Goal: Task Accomplishment & Management: Manage account settings

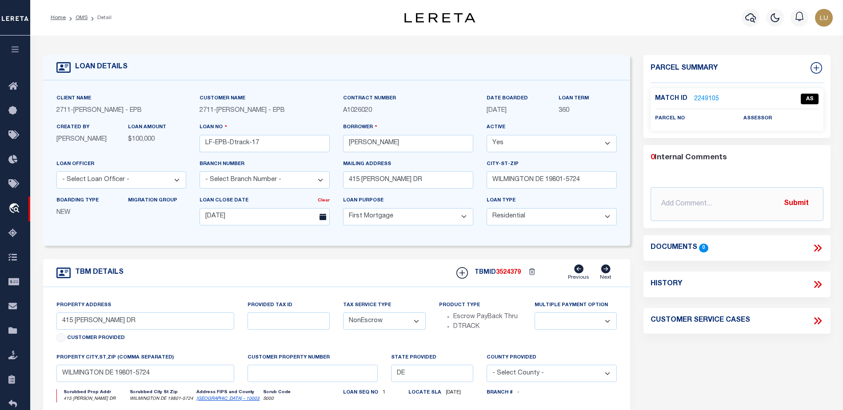
select select "10"
select select "NonEscrow"
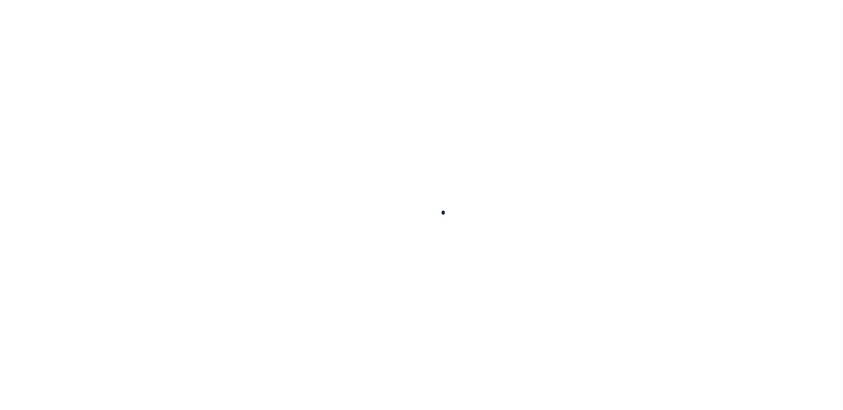
type input "LF-EPB-Dtrack-17"
type input "[PERSON_NAME]"
select select
type input "415 CARVER DR"
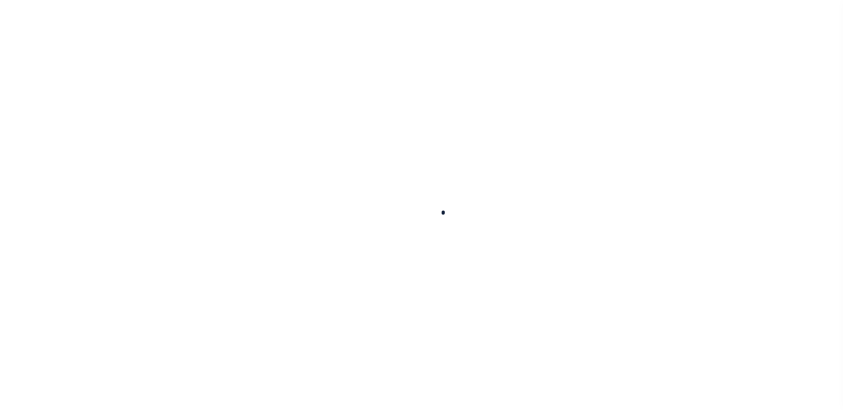
type input "WILMINGTON DE 19801-5724"
type input "[DATE]"
select select "10"
select select "NonEscrow"
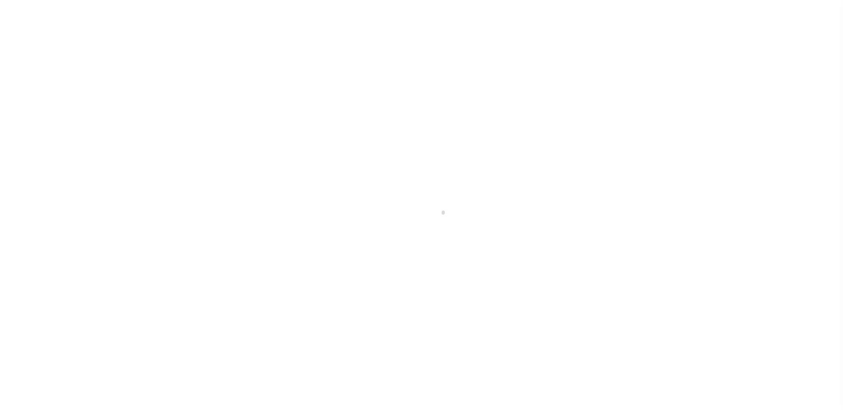
type input "415 CARVER DR"
select select
type input "WILMINGTON DE 19801-5724"
type input "DE"
select select
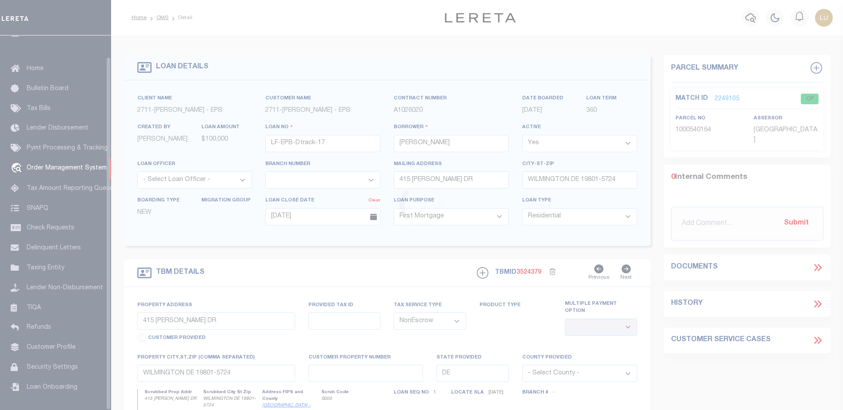
scroll to position [22, 0]
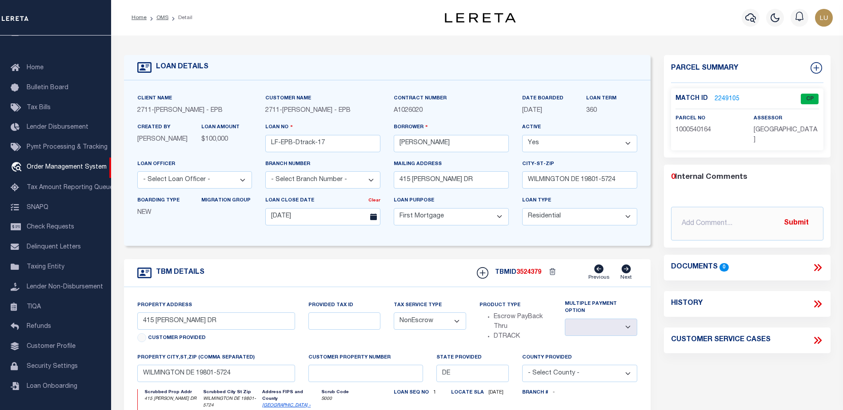
click at [728, 95] on link "2249105" at bounding box center [726, 99] width 25 height 9
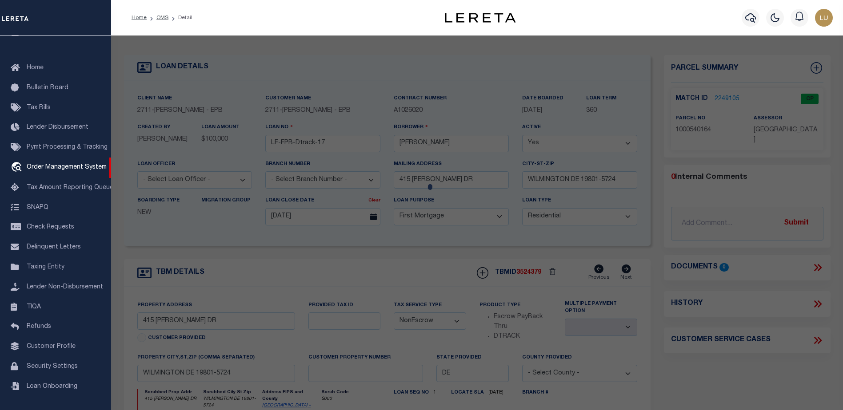
checkbox input "false"
select select "CP"
type input "ORR ENTS LLC"
select select "ATL"
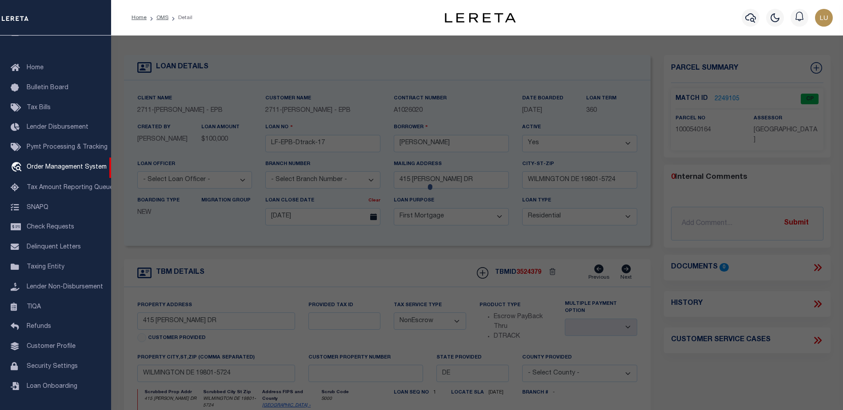
select select "ADD"
type input "415 [PERSON_NAME] DR"
checkbox input "false"
type input "[GEOGRAPHIC_DATA], DE 19801"
type textarea "LOT:9 BLK:1 9 DIST:10 SUBD:DUNLEITH SEC 1"
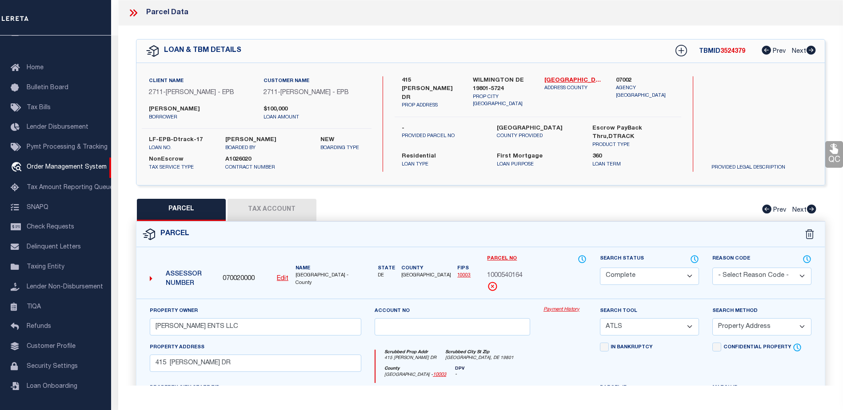
click at [299, 215] on button "Tax Account" at bounding box center [271, 210] width 89 height 22
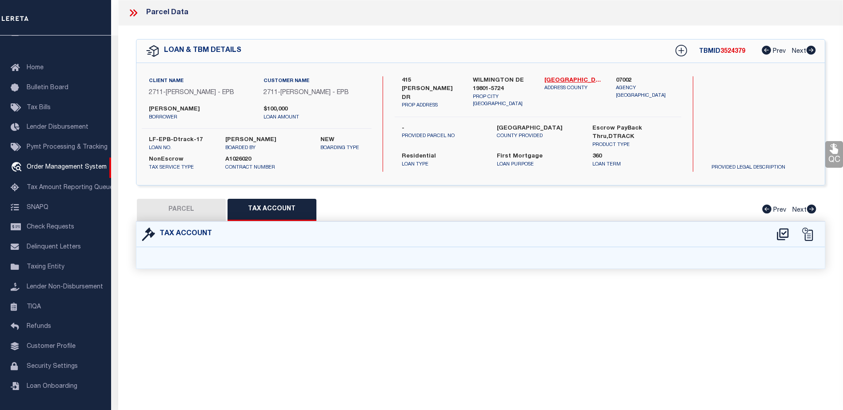
select select "100"
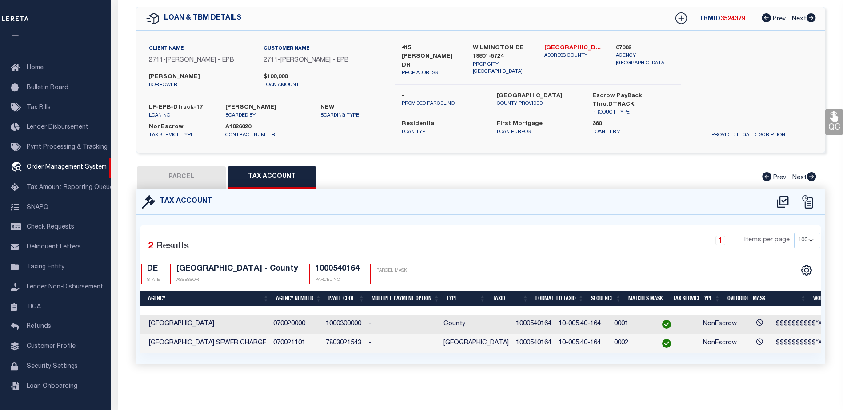
scroll to position [0, 0]
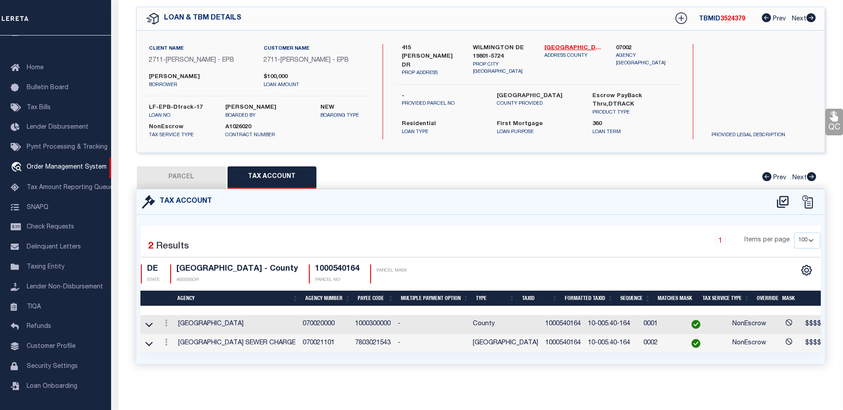
click at [179, 167] on button "PARCEL" at bounding box center [181, 178] width 89 height 22
select select "AS"
select select
checkbox input "false"
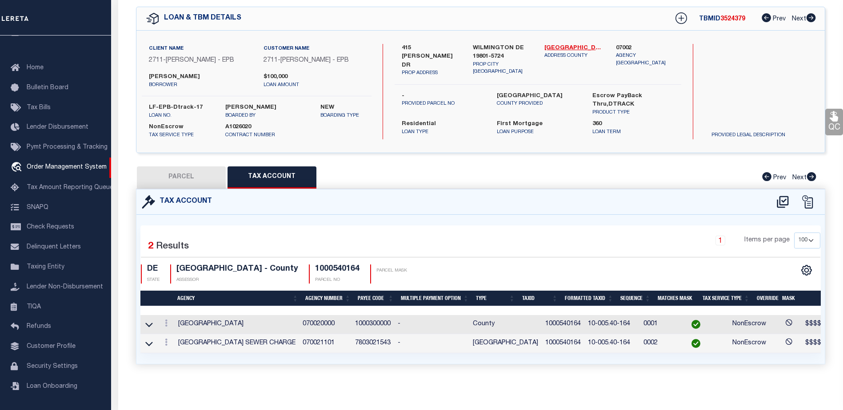
checkbox input "false"
select select "CP"
type input "ORR ENTS LLC"
select select "ATL"
select select "ADD"
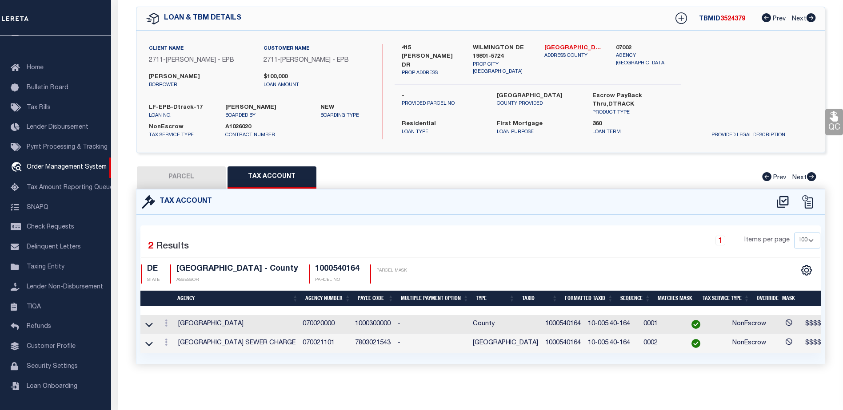
type input "415 CARVER DR"
checkbox input "false"
type input "WILMINGTON, DE 19801"
type textarea "LOT:9 BLK:1 9 DIST:10 SUBD:DUNLEITH SEC 1"
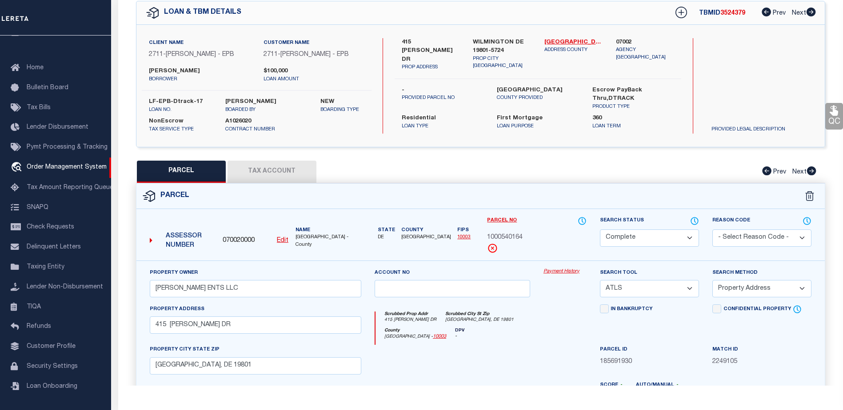
click at [575, 273] on link "Payment History" at bounding box center [564, 272] width 43 height 8
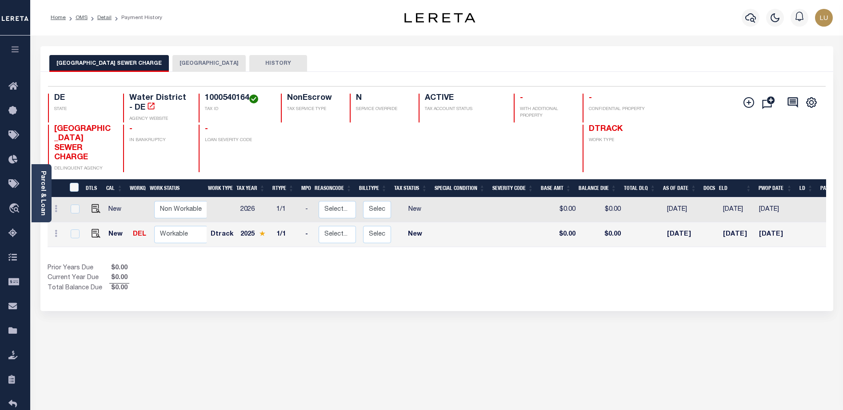
click at [226, 61] on button "NEW CASTLE COUNTY" at bounding box center [208, 63] width 73 height 17
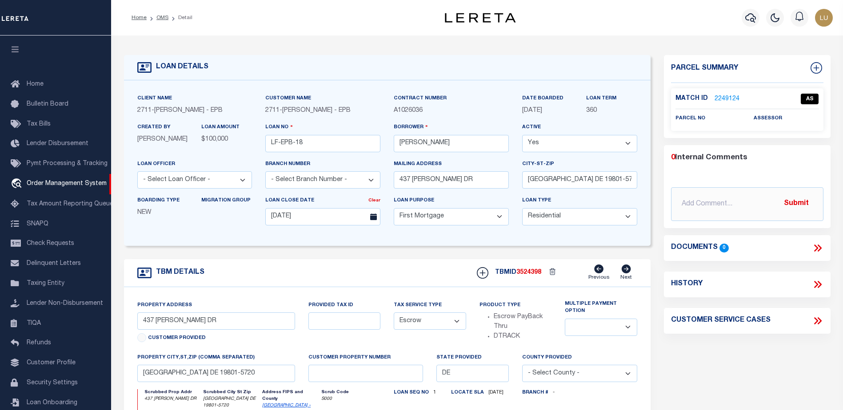
select select "10"
select select "Escrow"
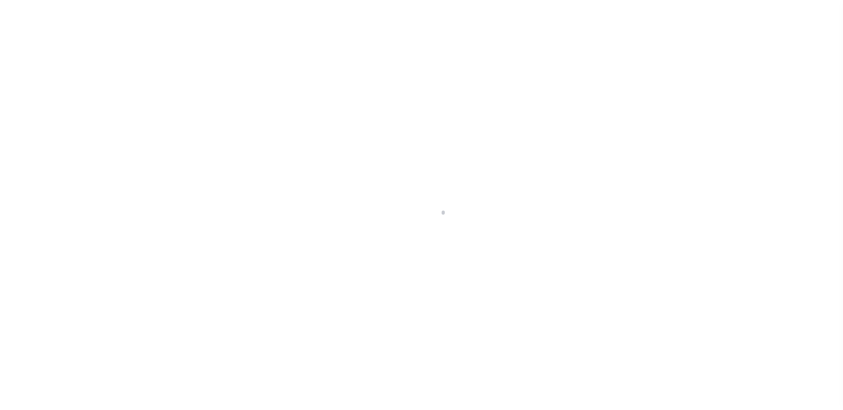
select select "10"
select select "Escrow"
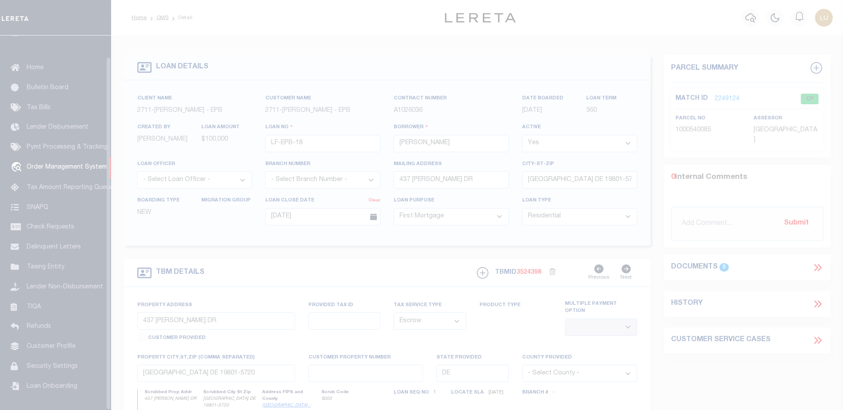
scroll to position [22, 0]
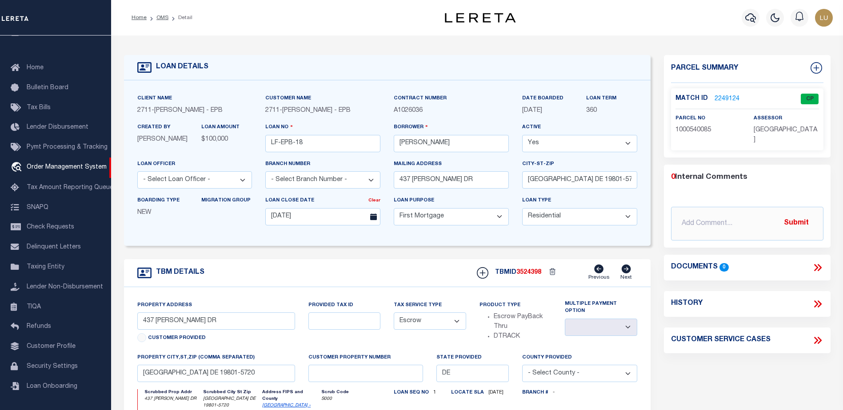
click at [721, 98] on link "2249124" at bounding box center [726, 99] width 25 height 9
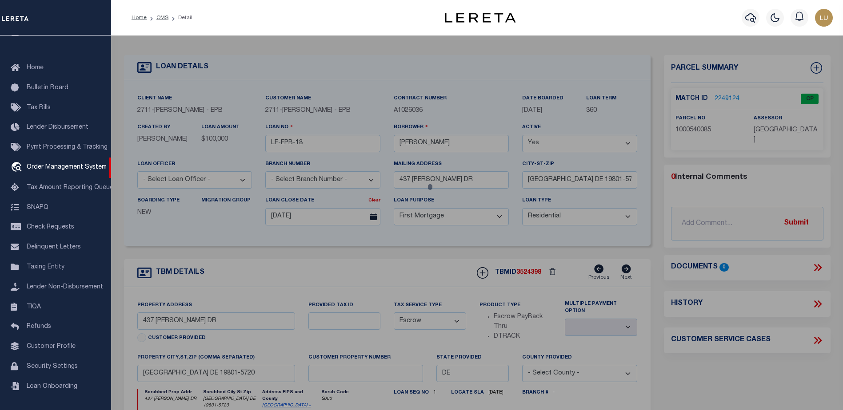
checkbox input "false"
select select "CP"
type input "GRAVES,SANDRA M"
select select "ATL"
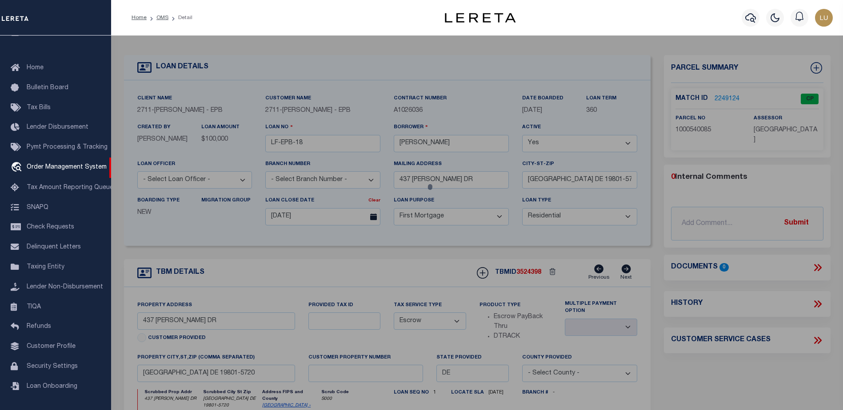
select select "ADD"
type input "437 BETHUNE DR"
checkbox input "false"
type input "WILMINGTON, DE 19801"
type textarea "LOT:35 BLK:1 10 DIST:10 SUBD:DUNLEITH SEC 1"
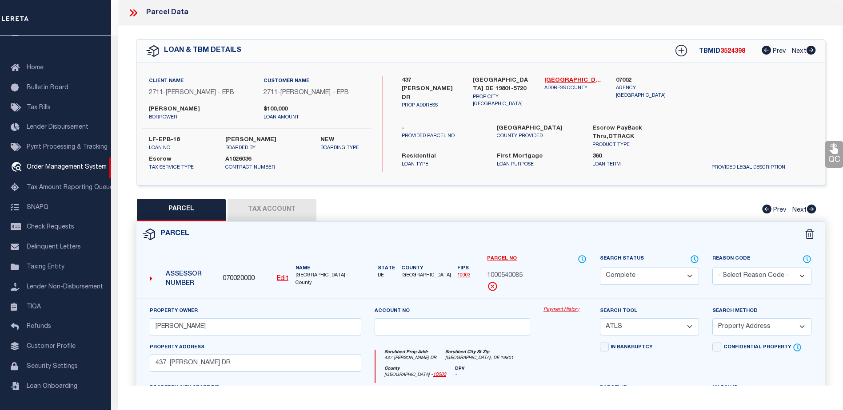
click at [561, 310] on link "Payment History" at bounding box center [564, 310] width 43 height 8
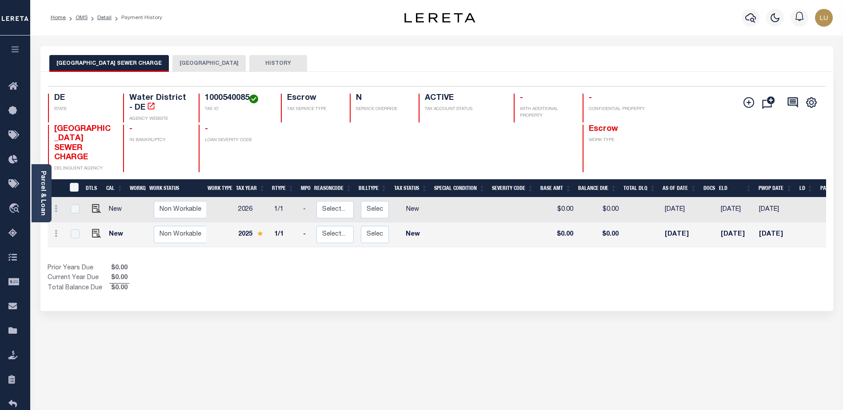
click at [216, 65] on button "[GEOGRAPHIC_DATA]" at bounding box center [208, 63] width 73 height 17
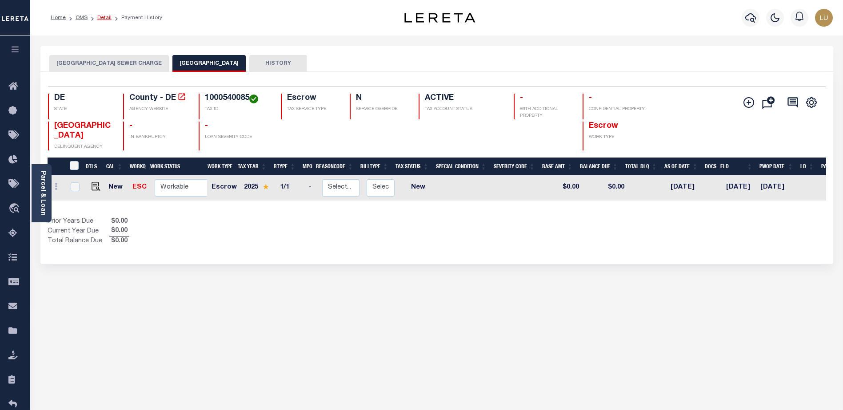
click at [99, 20] on link "Detail" at bounding box center [104, 17] width 14 height 5
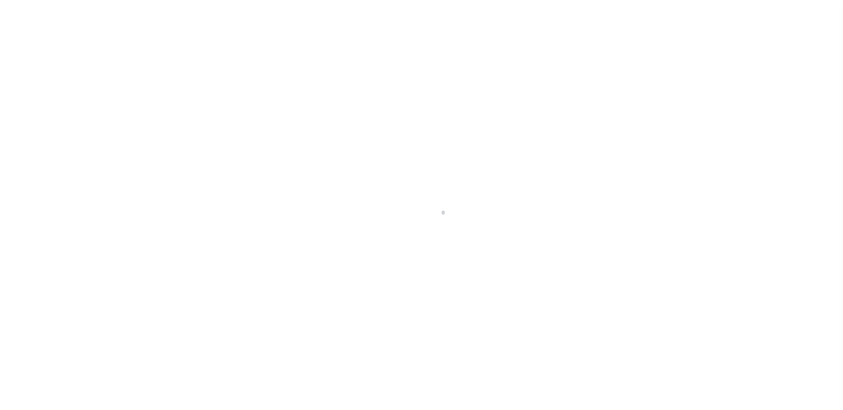
select select "10"
select select "Escrow"
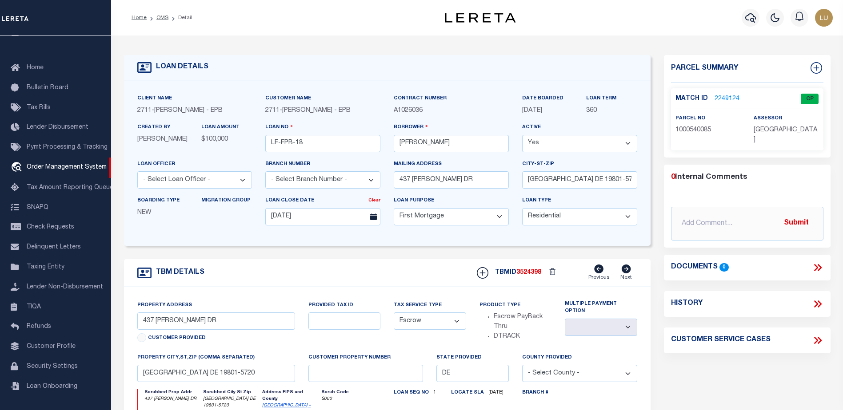
click at [729, 95] on link "2249124" at bounding box center [726, 99] width 25 height 9
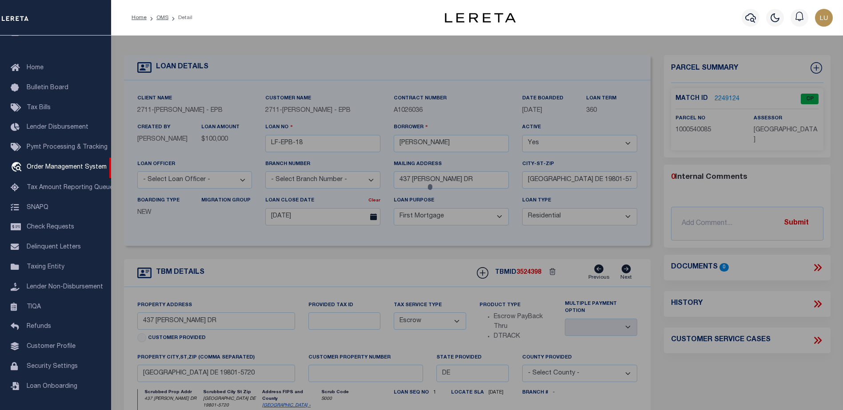
checkbox input "false"
select select "CP"
type input "GRAVES,SANDRA M"
select select "ATL"
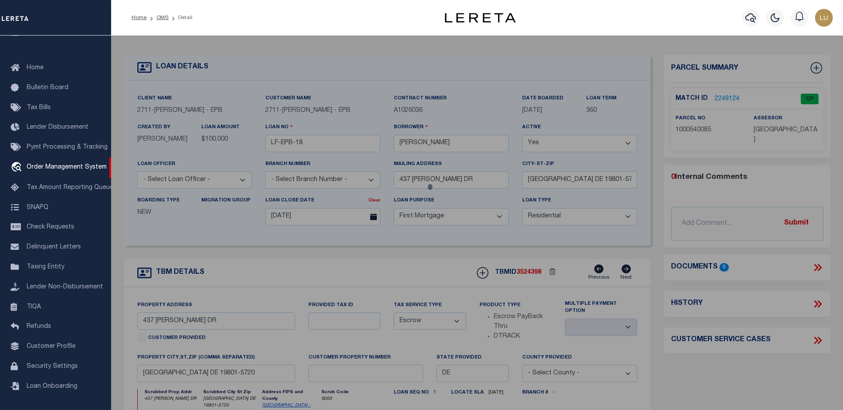
select select "ADD"
type input "437 BETHUNE DR"
checkbox input "false"
type input "WILMINGTON, DE 19801"
type textarea "LOT:35 BLK:1 10 DIST:10 SUBD:DUNLEITH SEC 1"
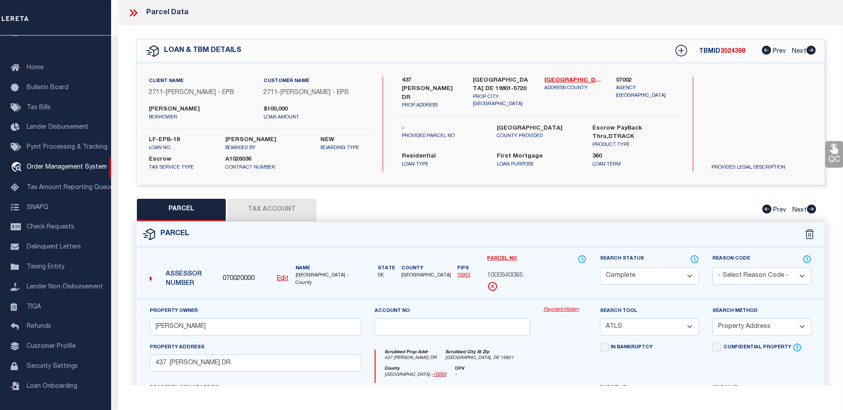
click at [263, 223] on div "Parcel" at bounding box center [480, 234] width 688 height 25
click at [263, 219] on button "Tax Account" at bounding box center [271, 210] width 89 height 22
select select "100"
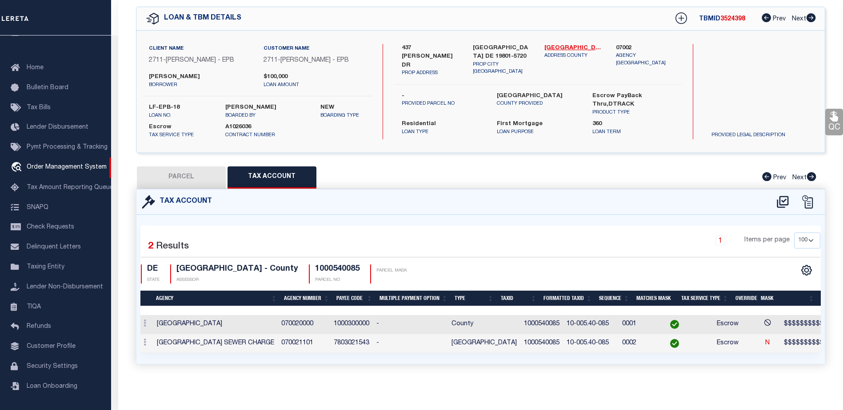
scroll to position [0, 0]
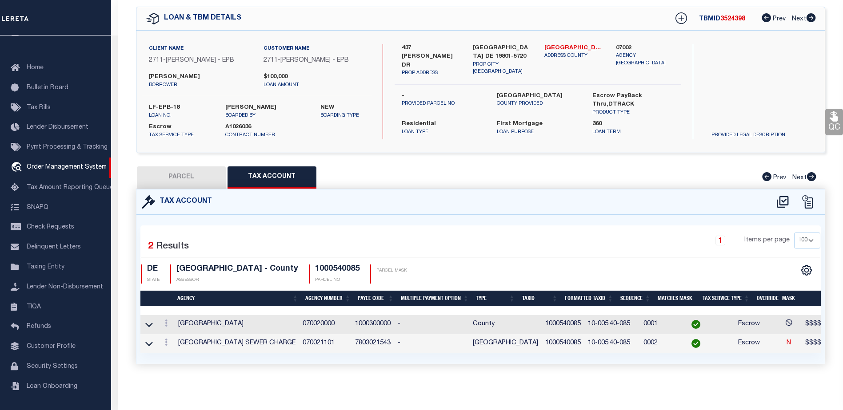
click at [175, 167] on button "PARCEL" at bounding box center [181, 178] width 89 height 22
select select "AS"
select select
checkbox input "false"
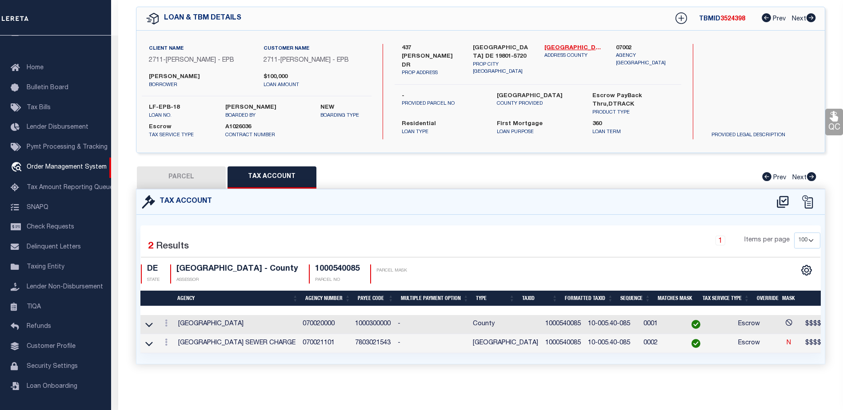
checkbox input "false"
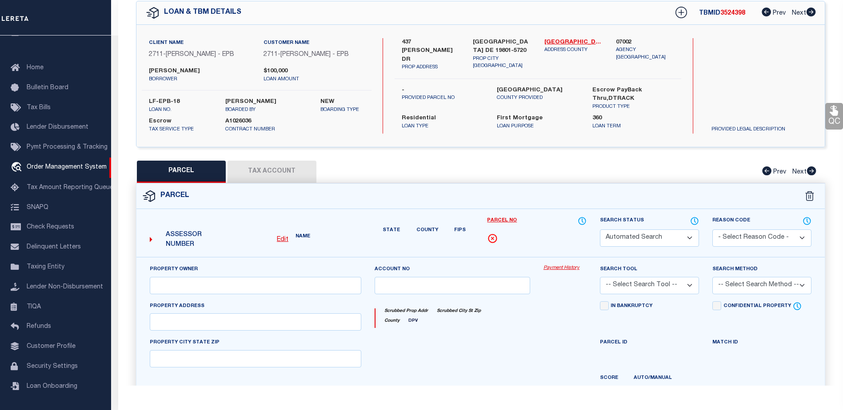
select select "CP"
type input "GRAVES,SANDRA M"
select select "ATL"
select select "ADD"
type input "437 BETHUNE DR"
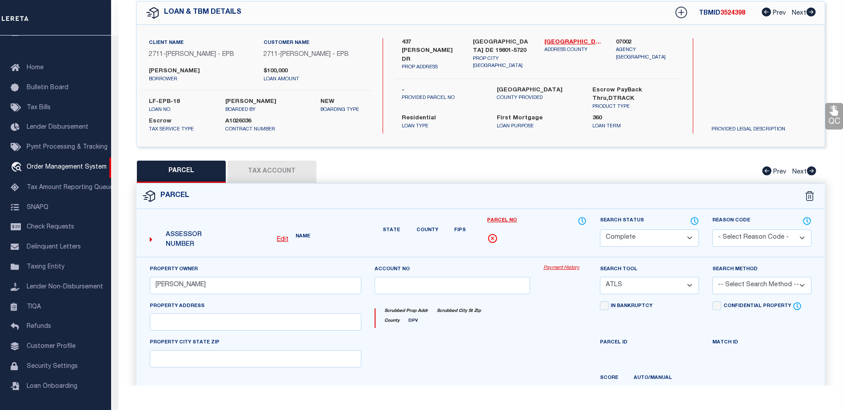
checkbox input "false"
type input "WILMINGTON, DE 19801"
type textarea "LOT:35 BLK:1 10 DIST:10 SUBD:DUNLEITH SEC 1"
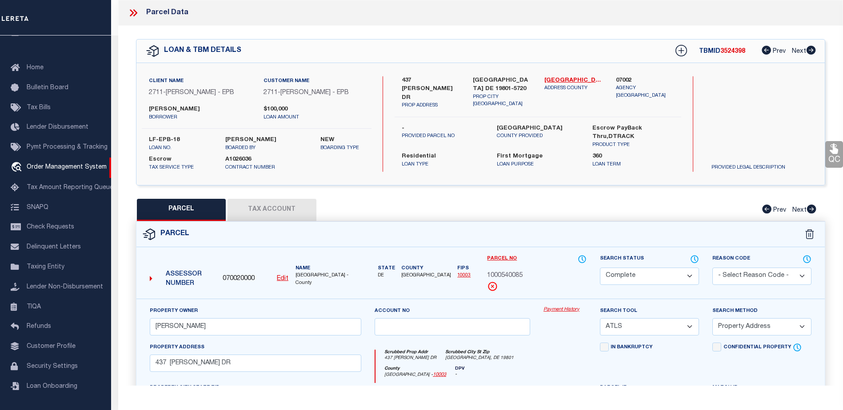
click at [133, 8] on icon at bounding box center [133, 13] width 12 height 12
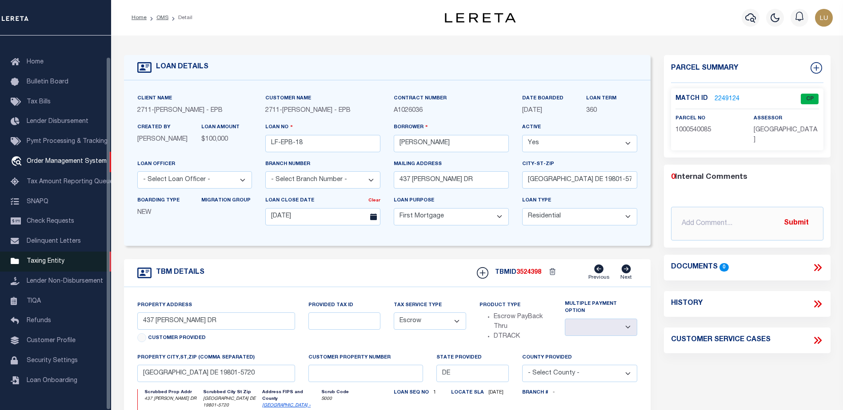
click at [36, 265] on span "Taxing Entity" at bounding box center [46, 261] width 38 height 6
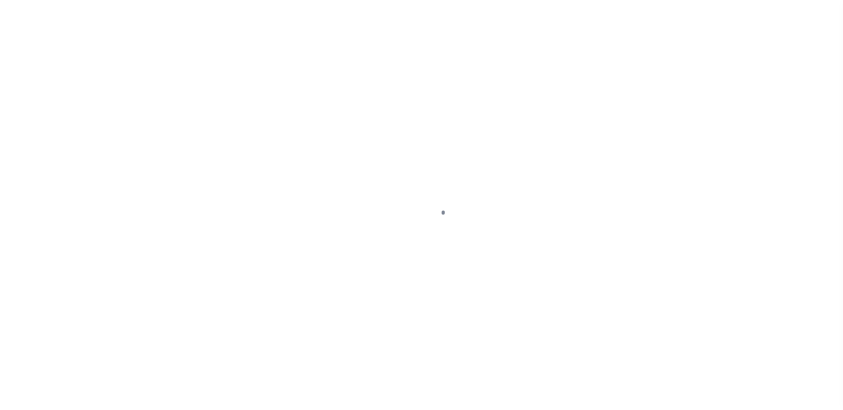
select select "10"
select select "NonEscrow"
select select "10"
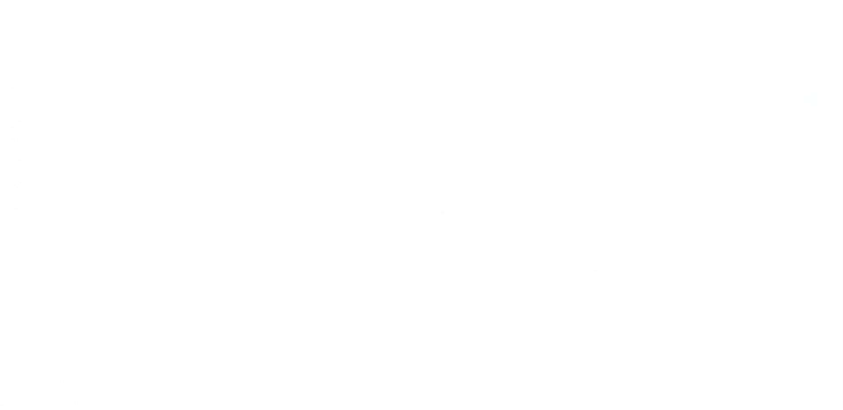
select select "NonEscrow"
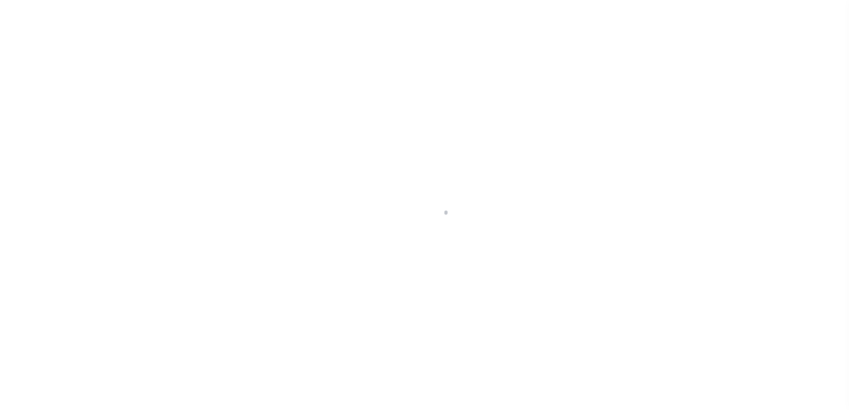
scroll to position [22, 0]
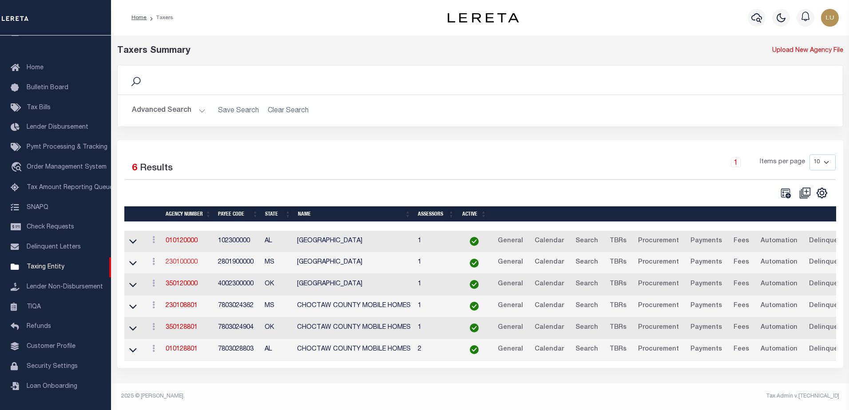
click at [188, 263] on link "230100000" at bounding box center [182, 262] width 32 height 6
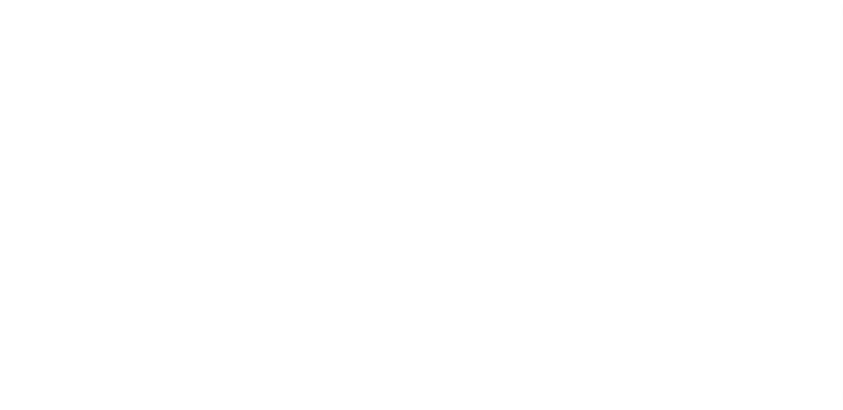
select select
checkbox input "false"
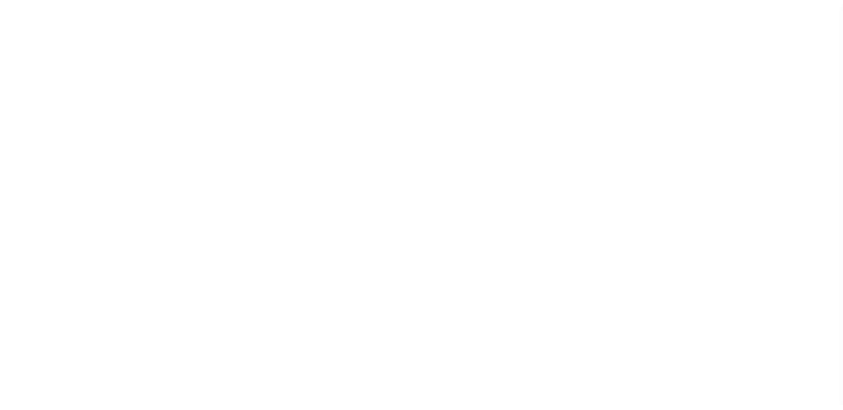
checkbox input "false"
type input "2801900000"
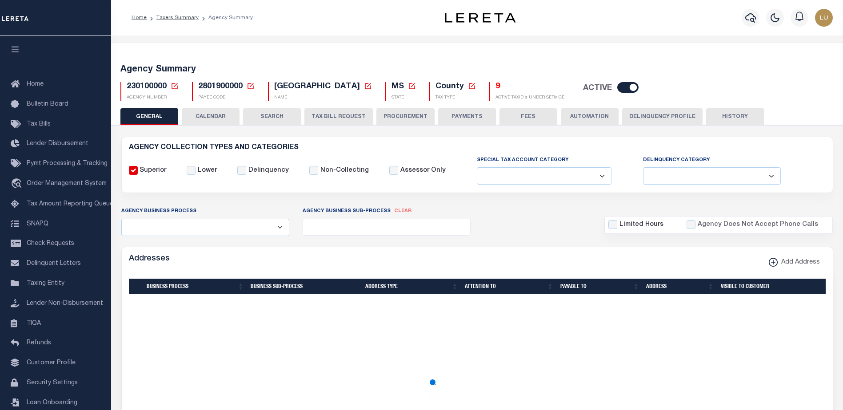
click at [198, 114] on button "CALENDAR" at bounding box center [211, 116] width 58 height 17
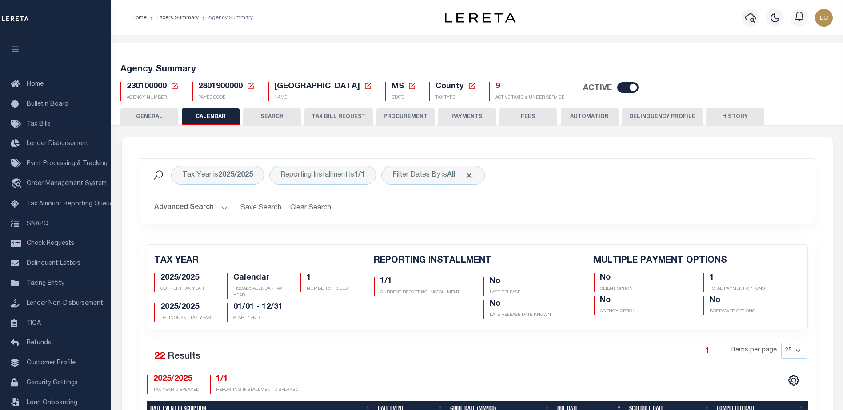
checkbox input "false"
type input "1"
click at [277, 117] on button "SEARCH" at bounding box center [272, 116] width 58 height 17
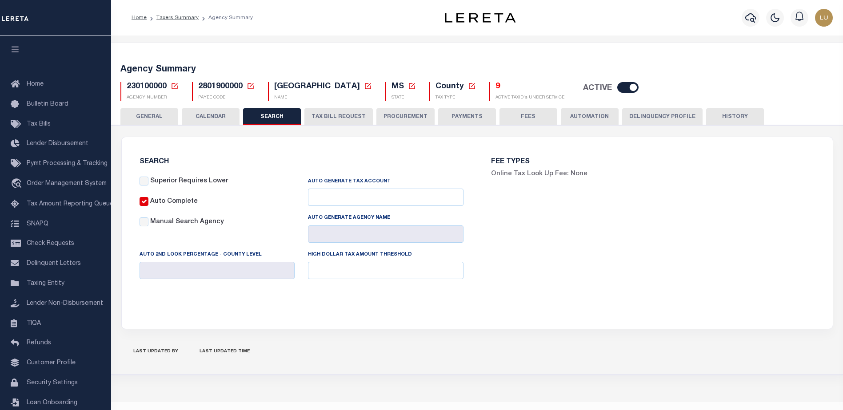
checkbox input "false"
type input "7000"
click at [348, 126] on div "AGENCY COLLECTION TYPES AND CATEGORIES Superior Lower Delinquency Non-Collectin…" at bounding box center [477, 254] width 735 height 258
click at [351, 117] on button "TAX BILL REQUEST" at bounding box center [338, 116] width 68 height 17
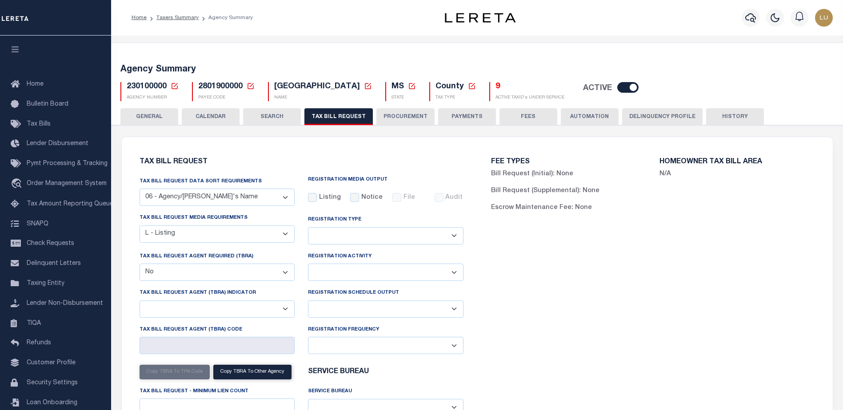
click at [411, 125] on button "PROCUREMENT" at bounding box center [405, 116] width 58 height 17
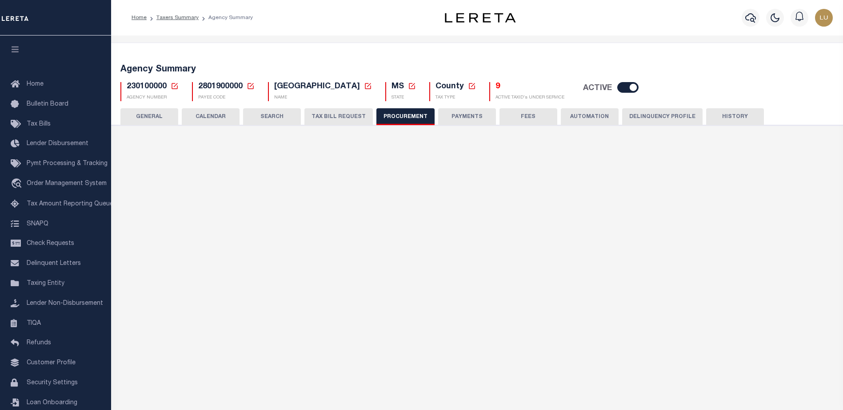
click at [463, 119] on button "PAYMENTS" at bounding box center [467, 116] width 58 height 17
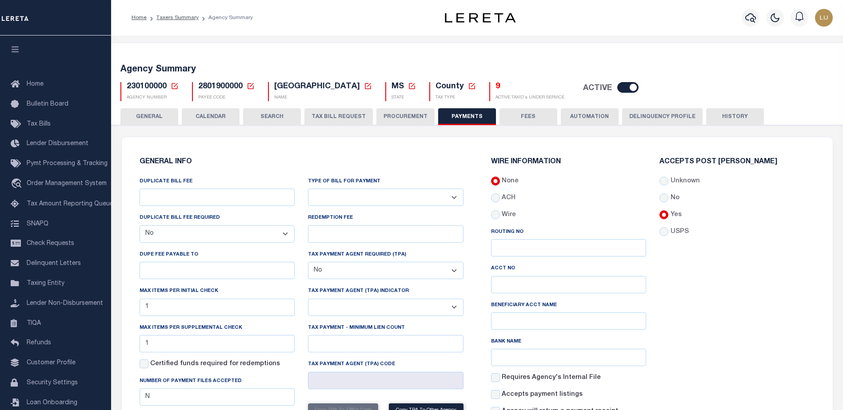
click at [511, 120] on button "FEES" at bounding box center [528, 116] width 58 height 17
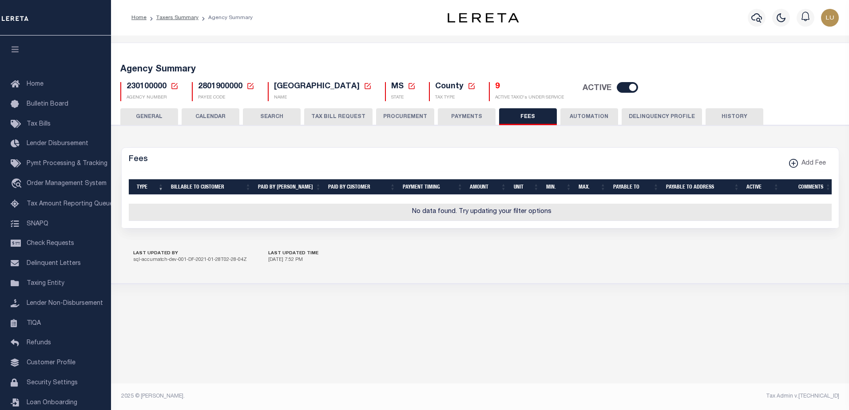
click at [563, 118] on button "AUTOMATION" at bounding box center [590, 116] width 58 height 17
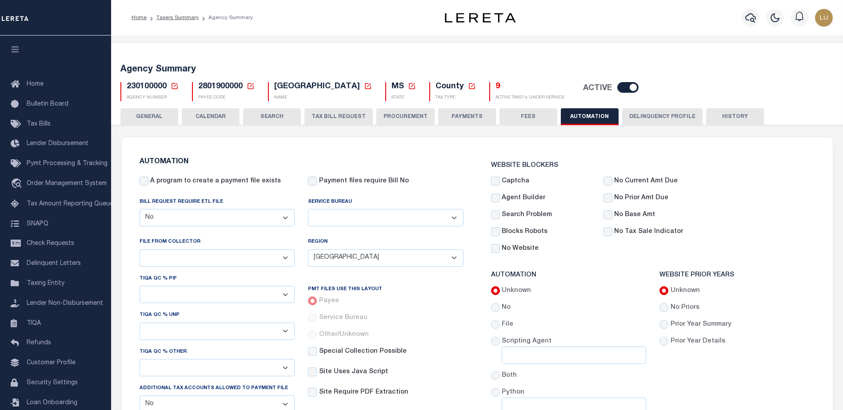
click at [659, 120] on button "Delinquency Profile" at bounding box center [662, 116] width 80 height 17
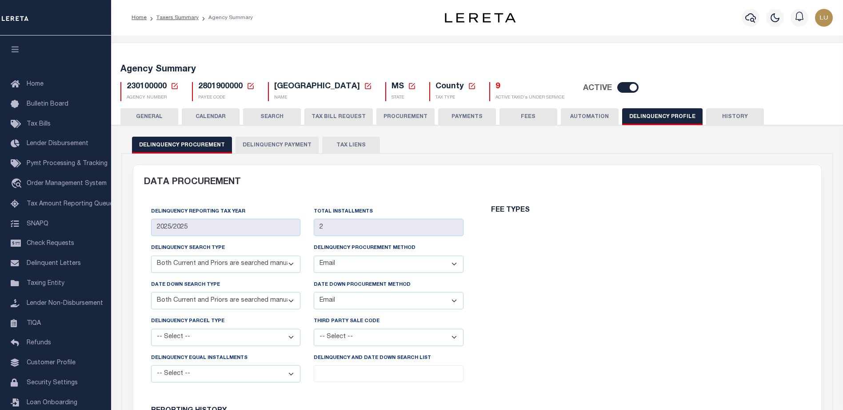
click at [715, 118] on button "HISTORY" at bounding box center [735, 116] width 58 height 17
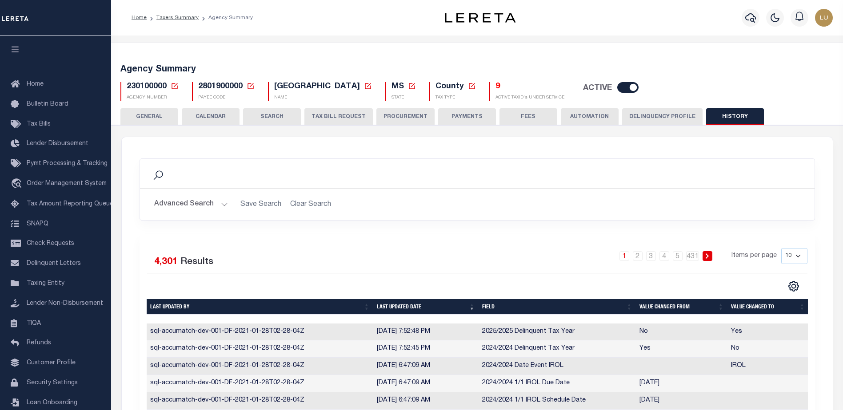
click at [159, 112] on button "GENERAL" at bounding box center [149, 116] width 58 height 17
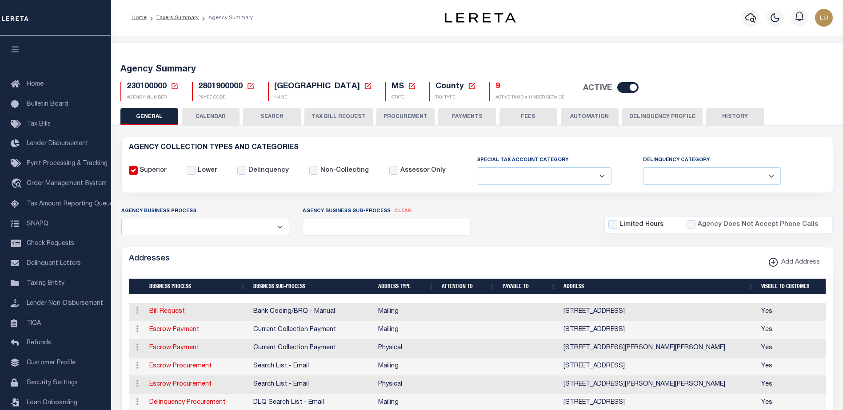
click at [195, 170] on div "Lower" at bounding box center [202, 171] width 30 height 10
click at [193, 171] on input "Lower" at bounding box center [191, 170] width 9 height 9
checkbox input "true"
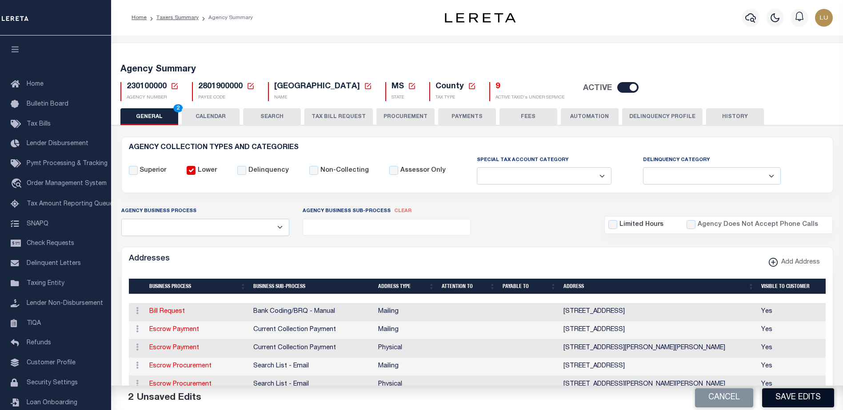
click at [795, 397] on button "Save Edits" at bounding box center [798, 398] width 72 height 19
click at [139, 171] on div "Superior" at bounding box center [148, 171] width 38 height 10
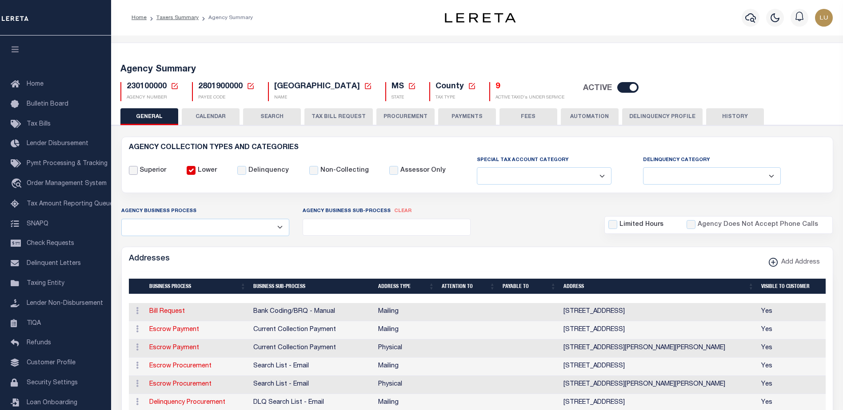
click at [136, 173] on input "Superior" at bounding box center [133, 170] width 9 height 9
checkbox input "true"
checkbox input "false"
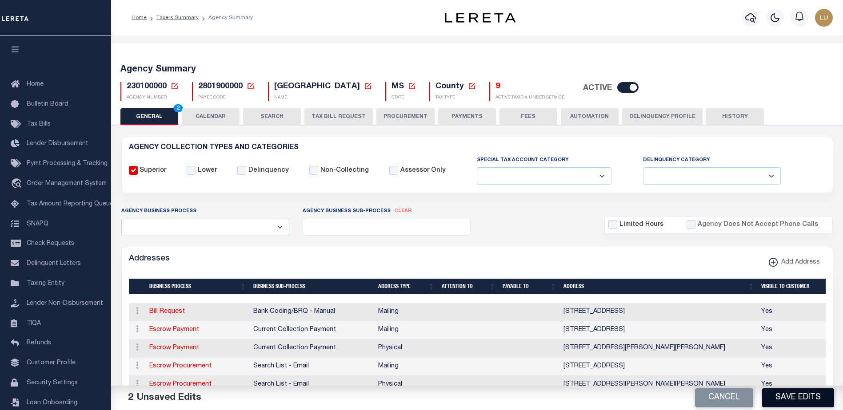
click at [789, 394] on button "Save Edits" at bounding box center [798, 398] width 72 height 19
